Goal: Find specific page/section: Find specific page/section

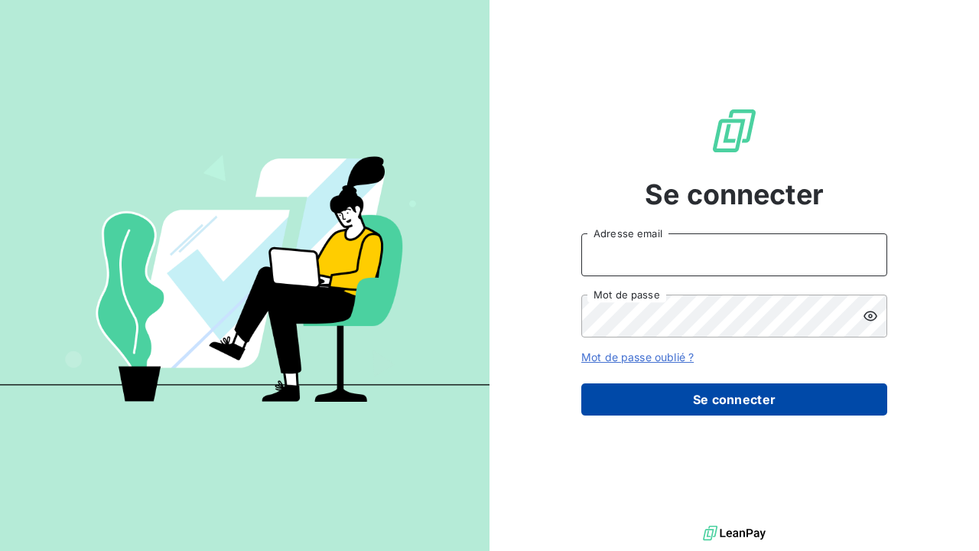
type input "[EMAIL_ADDRESS][DOMAIN_NAME]"
click at [697, 404] on button "Se connecter" at bounding box center [734, 399] width 306 height 32
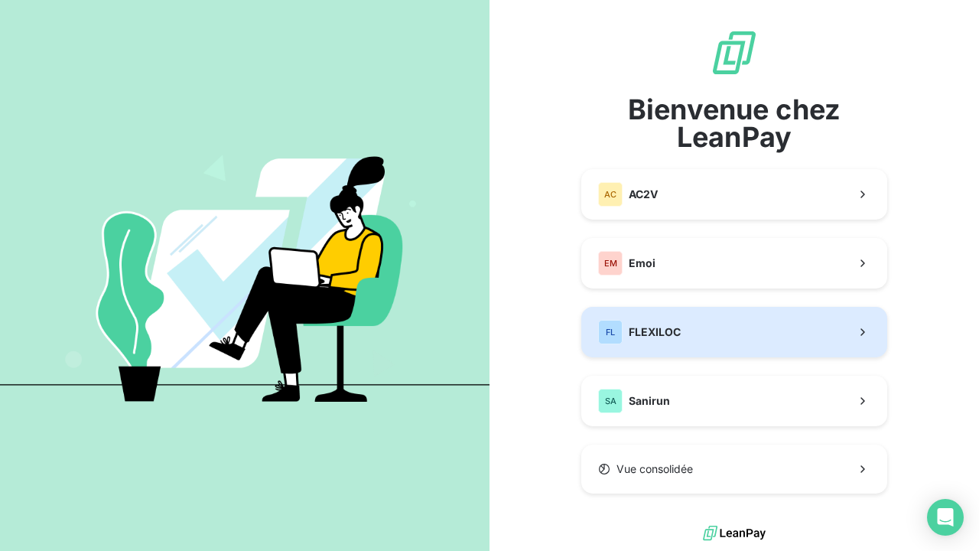
click at [688, 327] on button "FL FLEXILOC" at bounding box center [734, 332] width 306 height 50
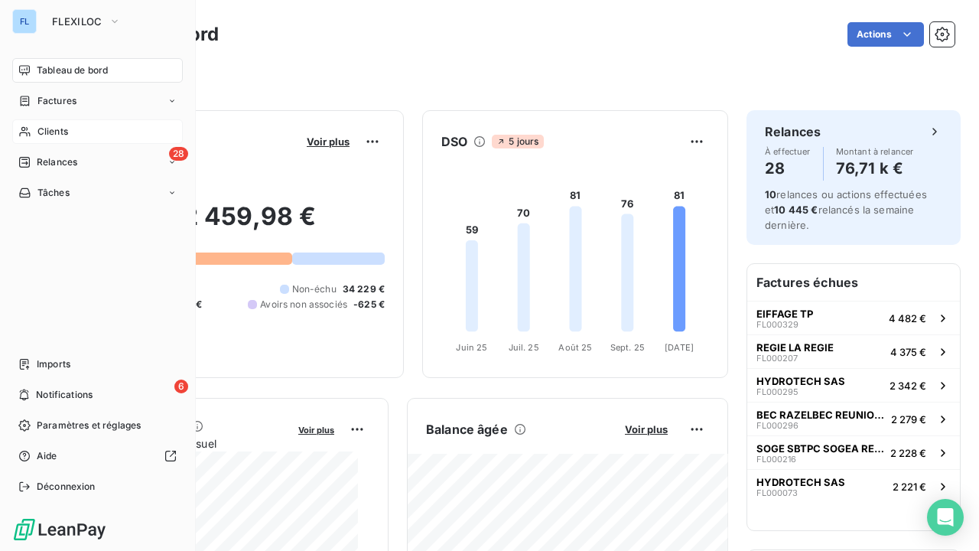
click at [53, 139] on div "Clients" at bounding box center [97, 131] width 171 height 24
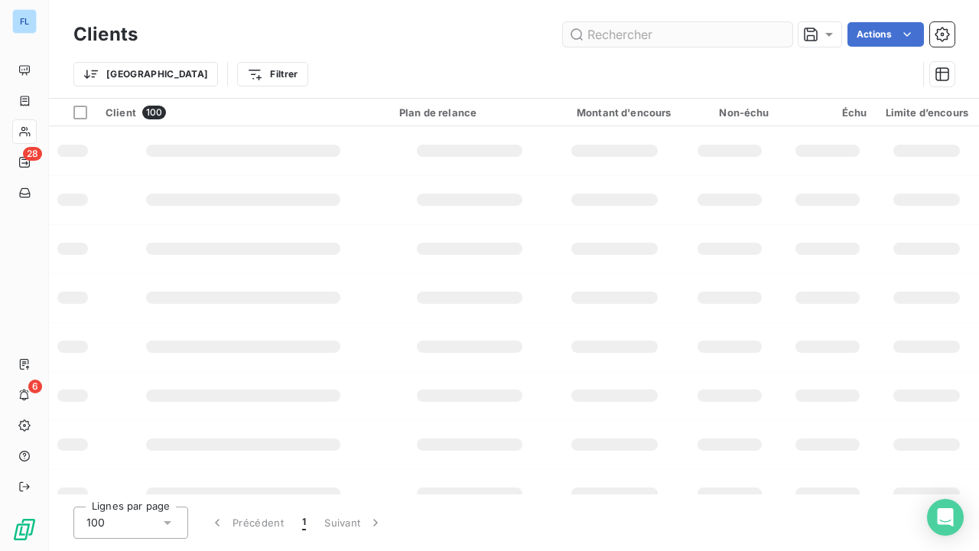
click at [628, 36] on input "text" at bounding box center [677, 34] width 229 height 24
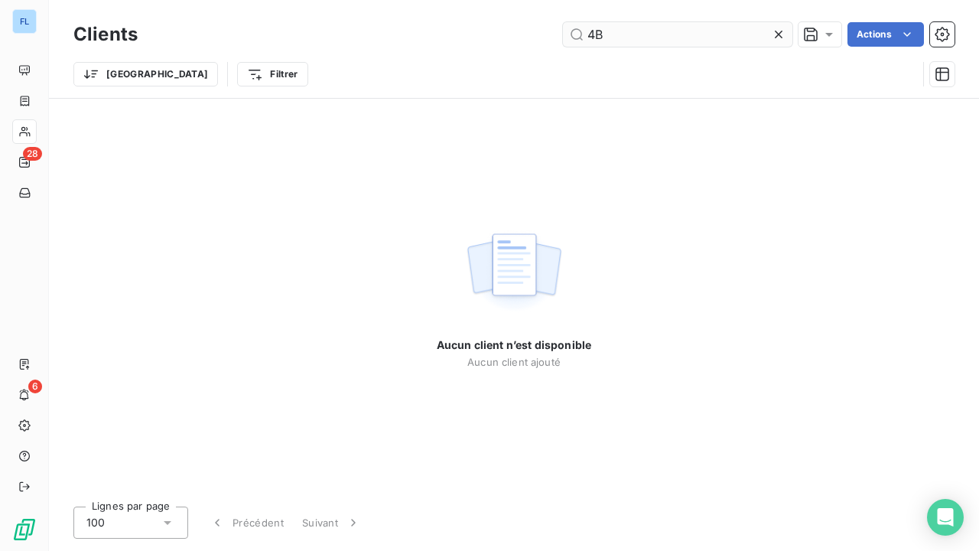
type input "4"
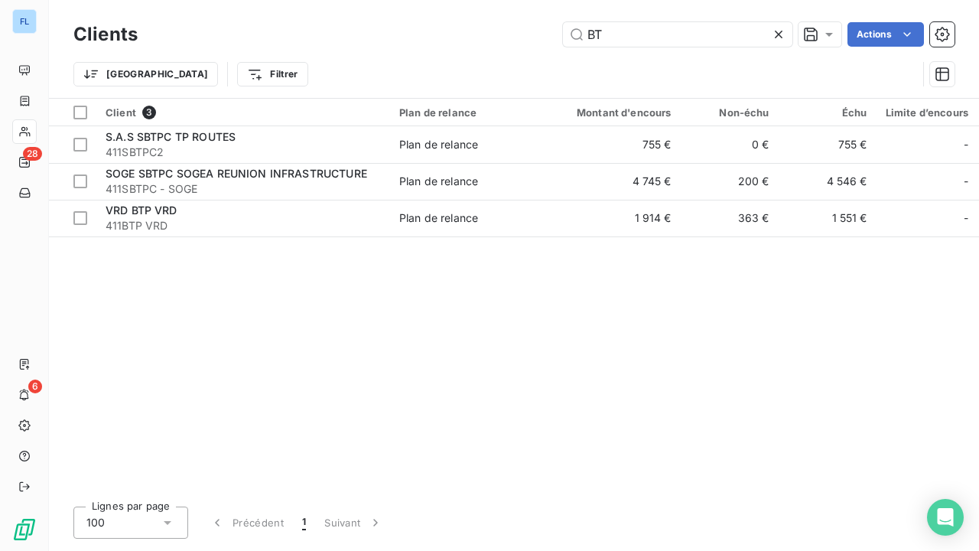
type input "B"
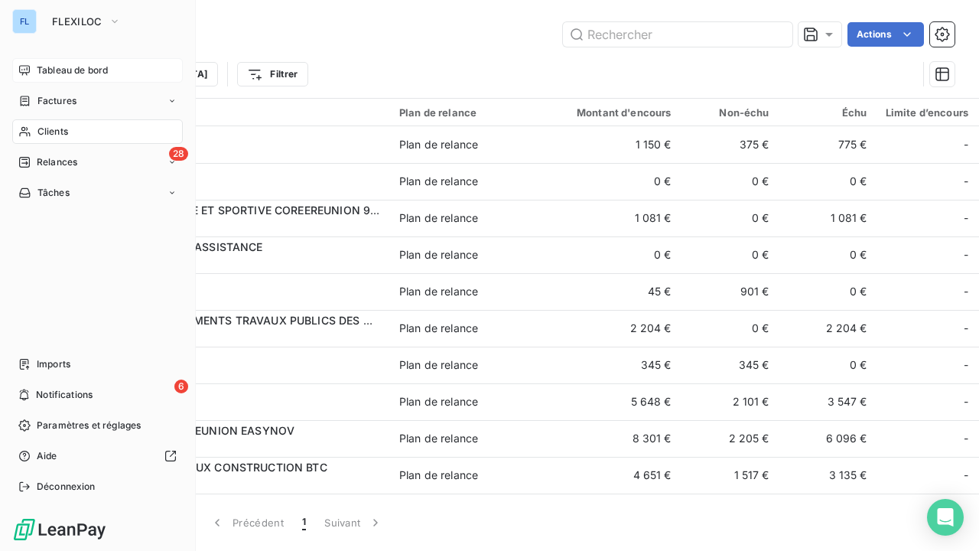
click at [30, 72] on icon at bounding box center [24, 70] width 12 height 12
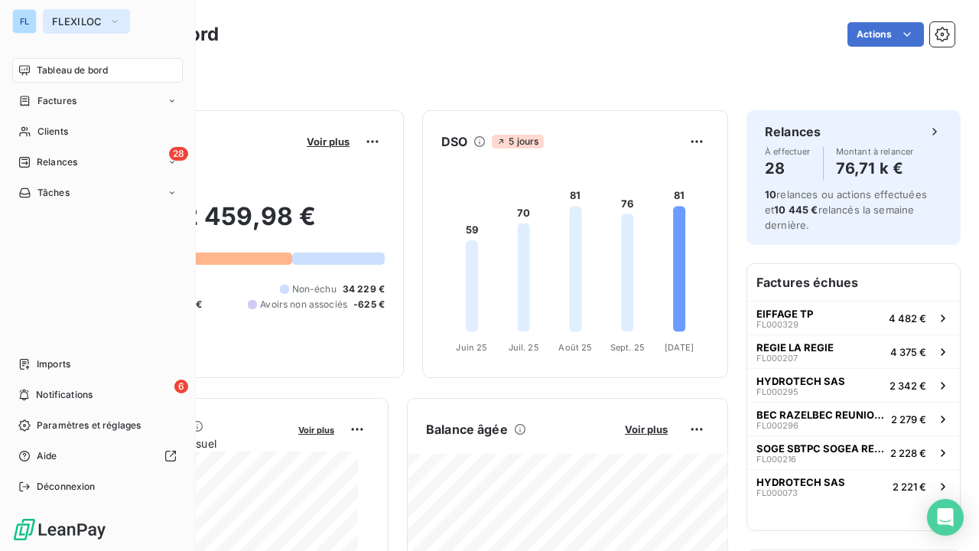
click at [60, 20] on span "FLEXILOC" at bounding box center [77, 21] width 50 height 12
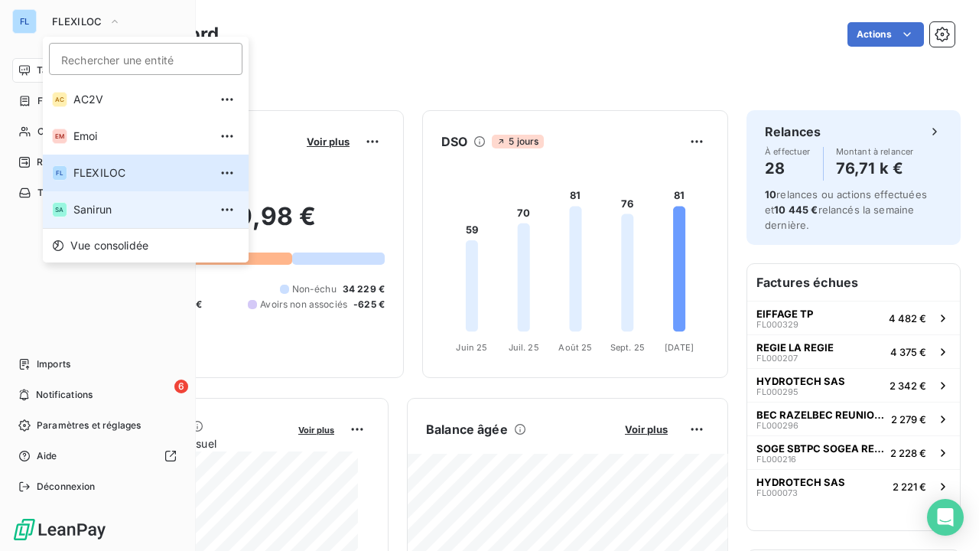
click at [92, 208] on span "Sanirun" at bounding box center [140, 209] width 135 height 15
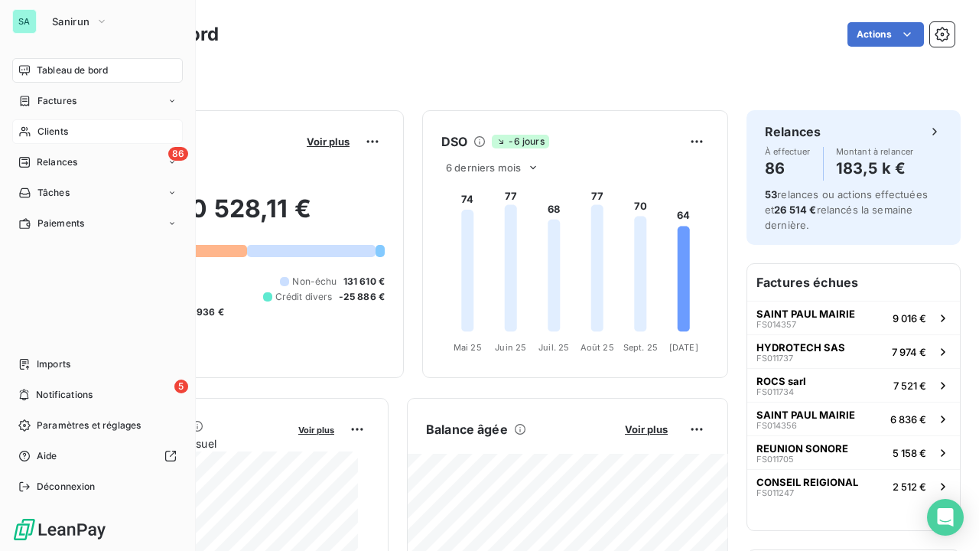
click at [75, 128] on div "Clients" at bounding box center [97, 131] width 171 height 24
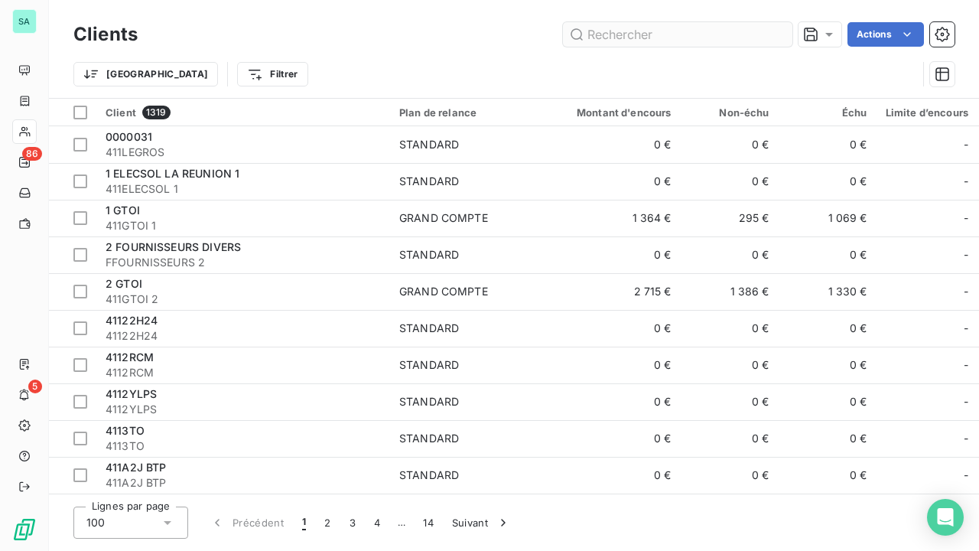
click at [707, 37] on input "text" at bounding box center [677, 34] width 229 height 24
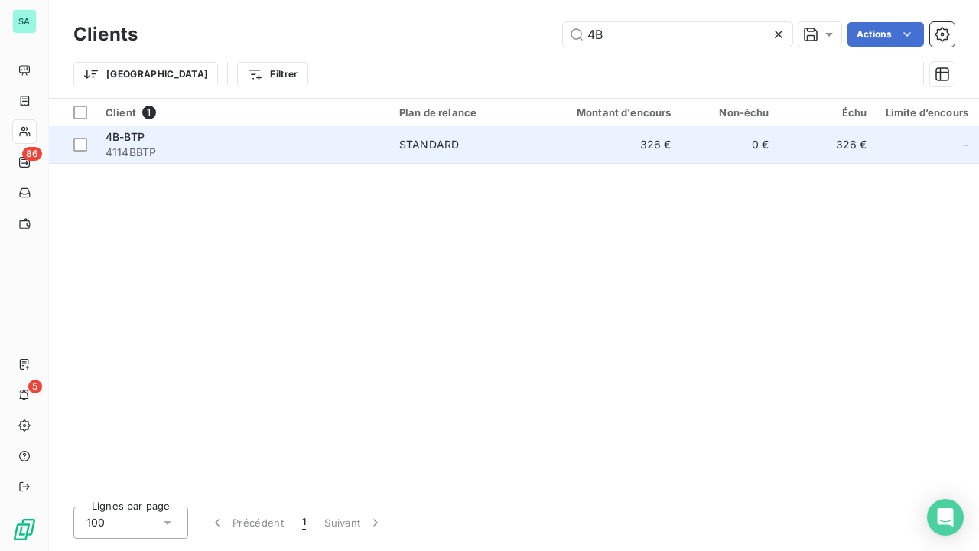
type input "4B"
click at [460, 148] on span "STANDARD" at bounding box center [469, 144] width 141 height 15
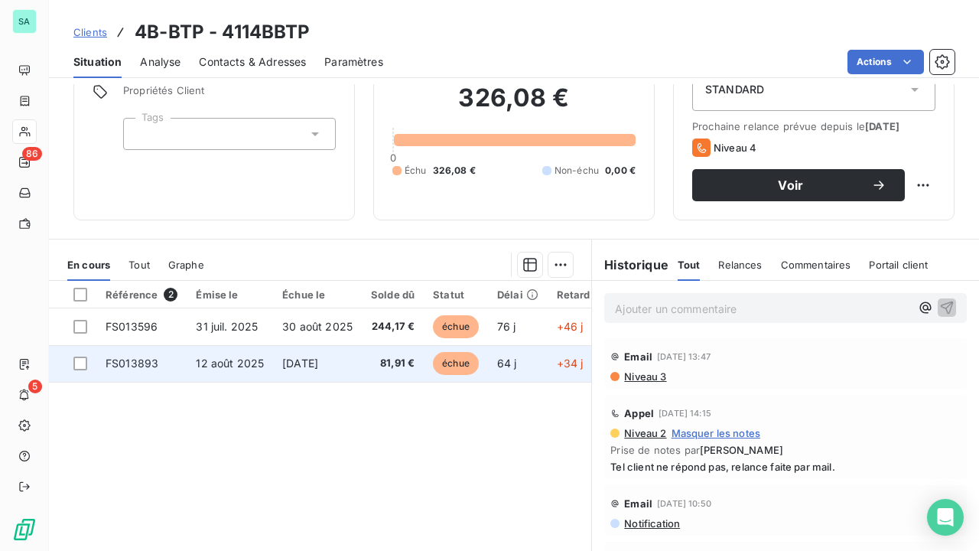
scroll to position [141, 0]
